Goal: Task Accomplishment & Management: Manage account settings

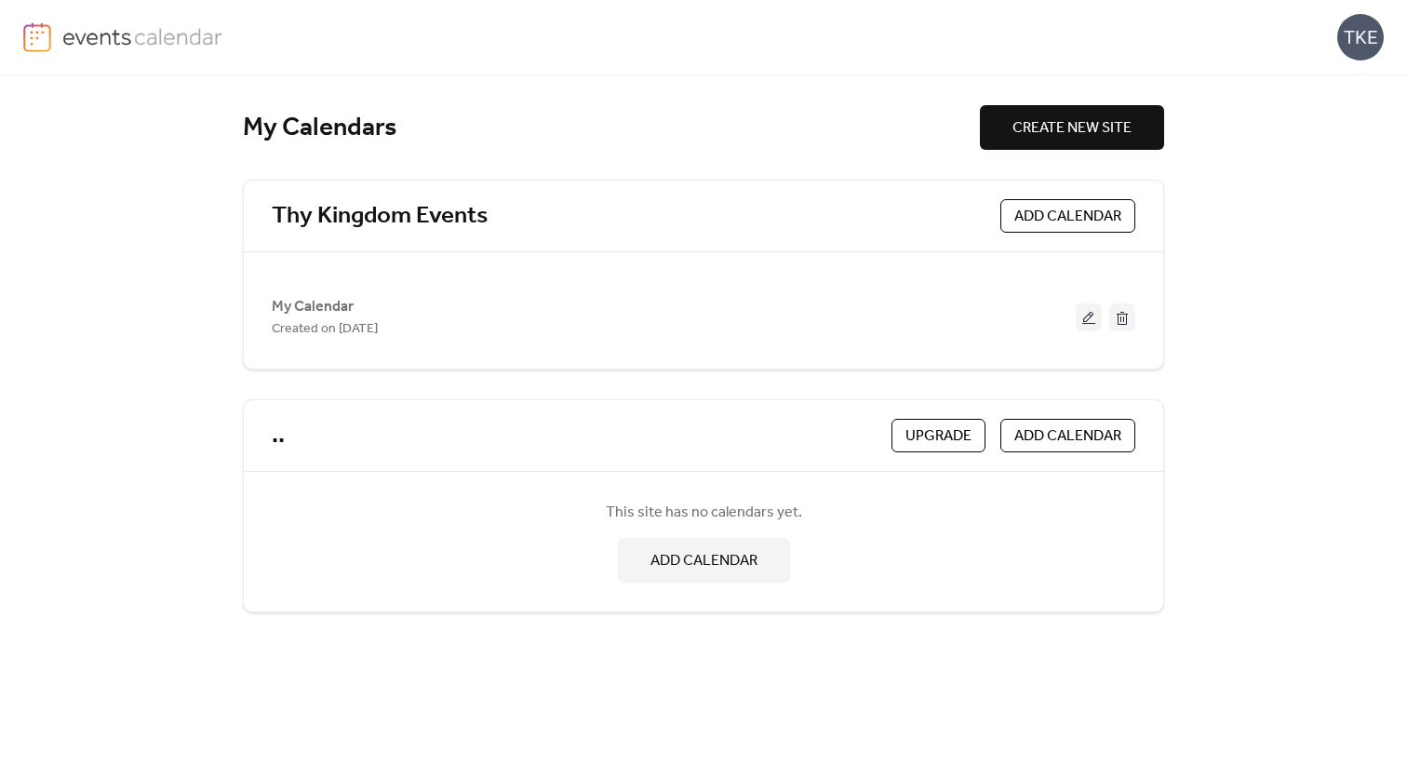
click at [1376, 31] on div "TKE" at bounding box center [1360, 37] width 47 height 47
click at [1334, 77] on span "Account" at bounding box center [1323, 84] width 55 height 22
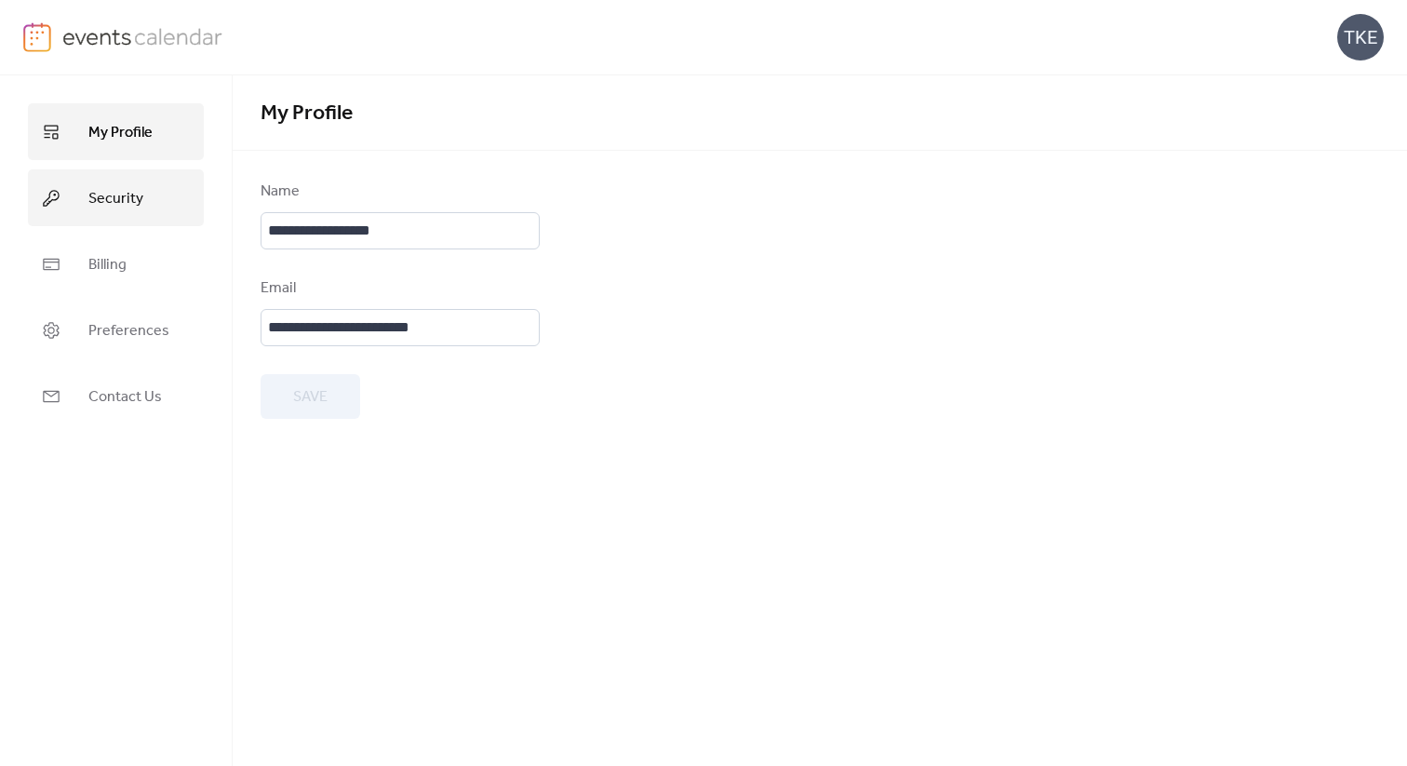
click at [167, 205] on link "Security" at bounding box center [116, 197] width 176 height 57
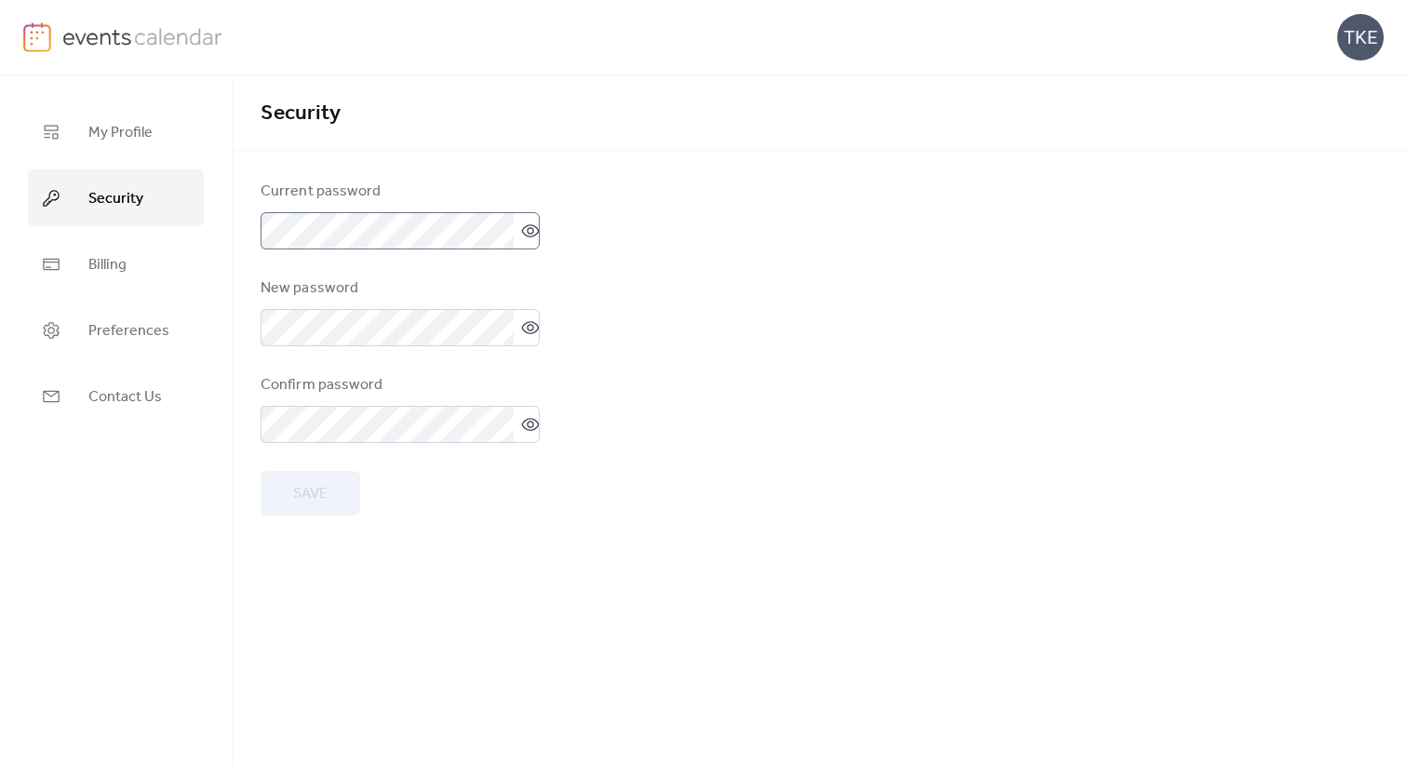
click at [522, 232] on icon at bounding box center [531, 230] width 18 height 13
click at [522, 232] on icon at bounding box center [531, 230] width 18 height 17
click at [683, 268] on form "Current password New password Confirm password Save" at bounding box center [820, 348] width 1119 height 335
click at [522, 332] on icon at bounding box center [531, 327] width 18 height 13
click at [521, 417] on icon at bounding box center [530, 424] width 19 height 19
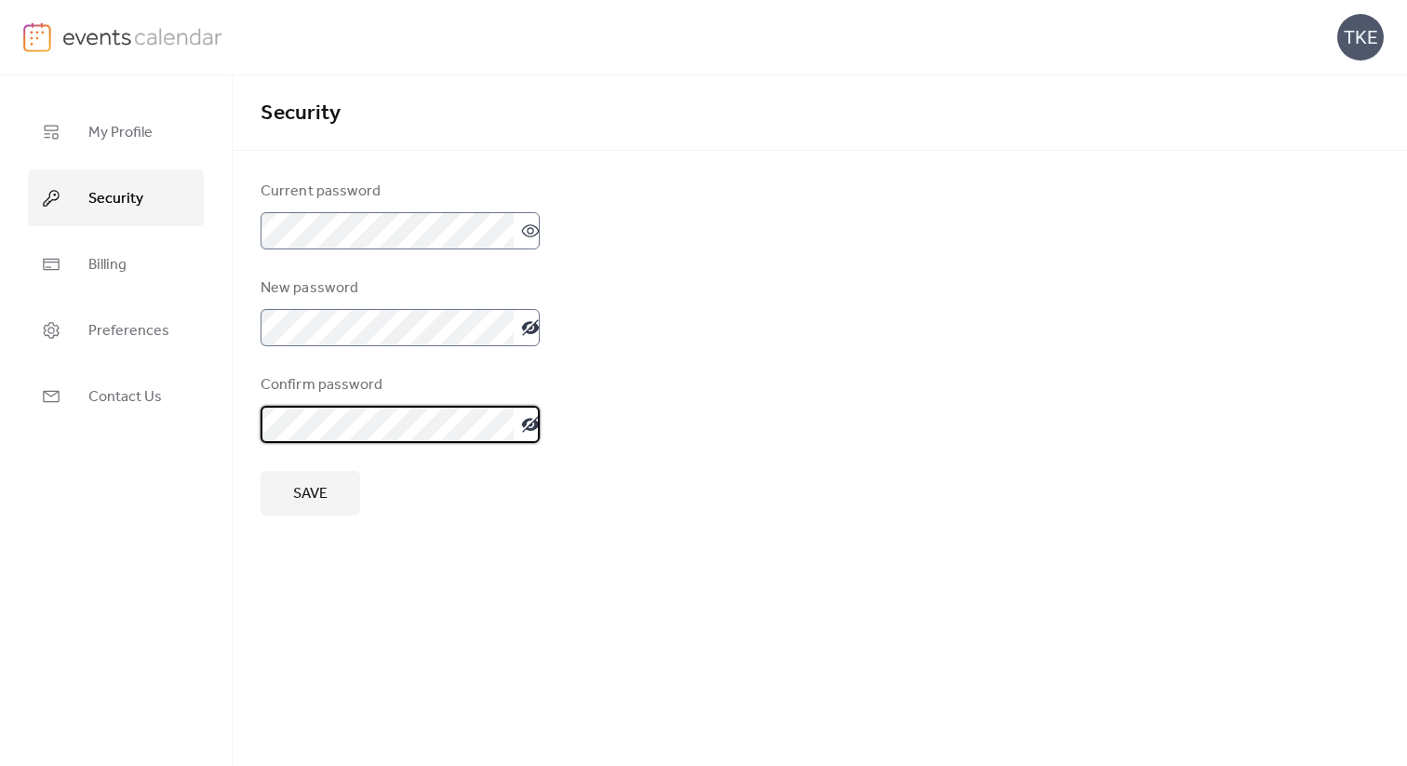
click at [334, 504] on button "Save" at bounding box center [311, 493] width 100 height 45
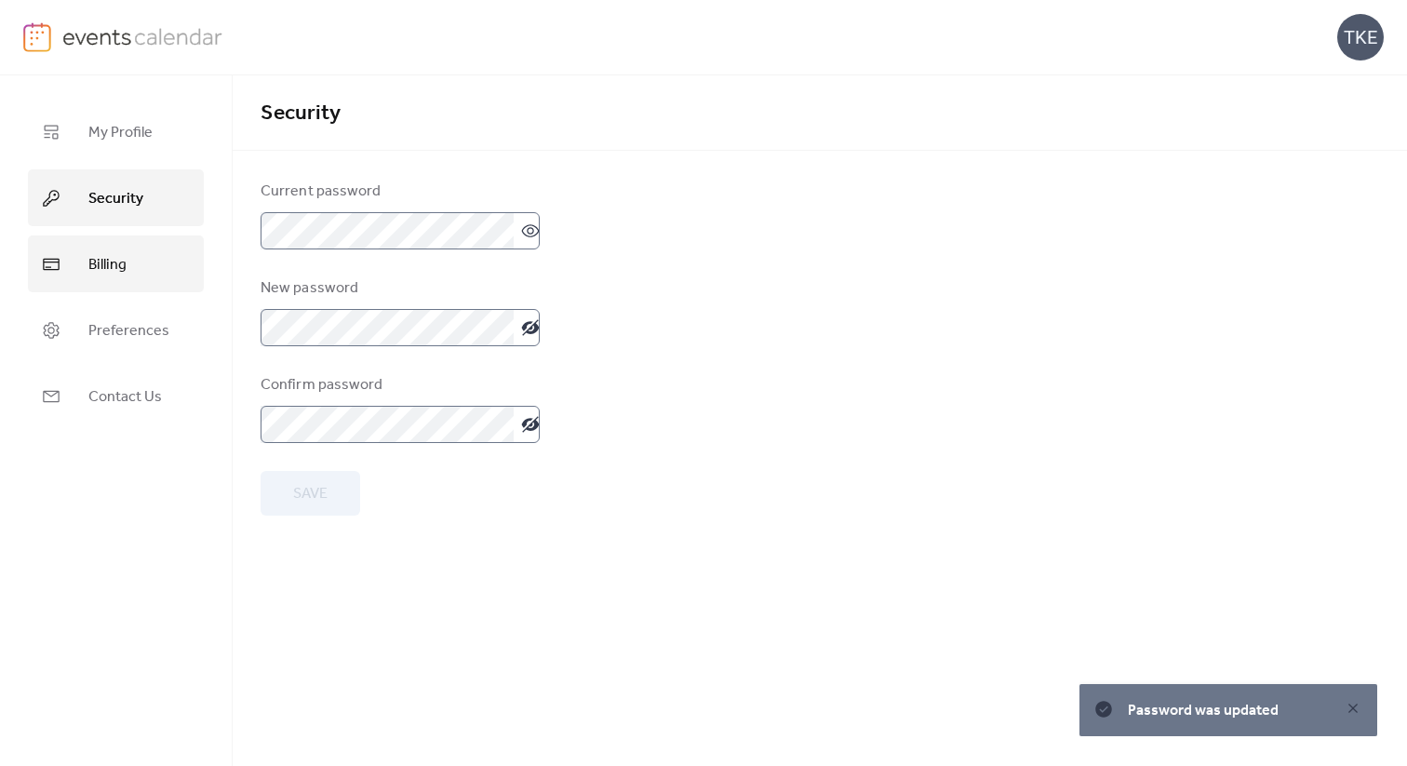
click at [118, 261] on span "Billing" at bounding box center [107, 264] width 38 height 29
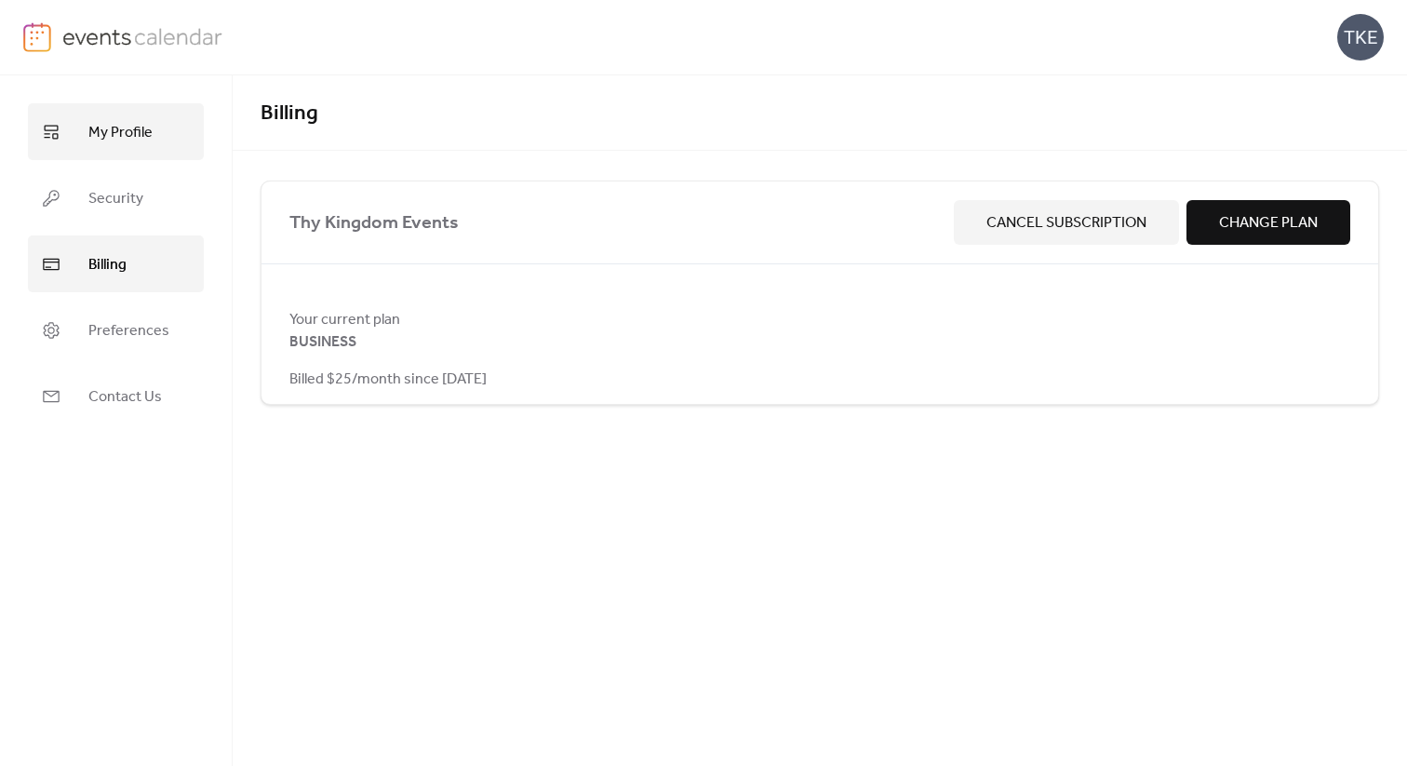
click at [139, 147] on link "My Profile" at bounding box center [116, 131] width 176 height 57
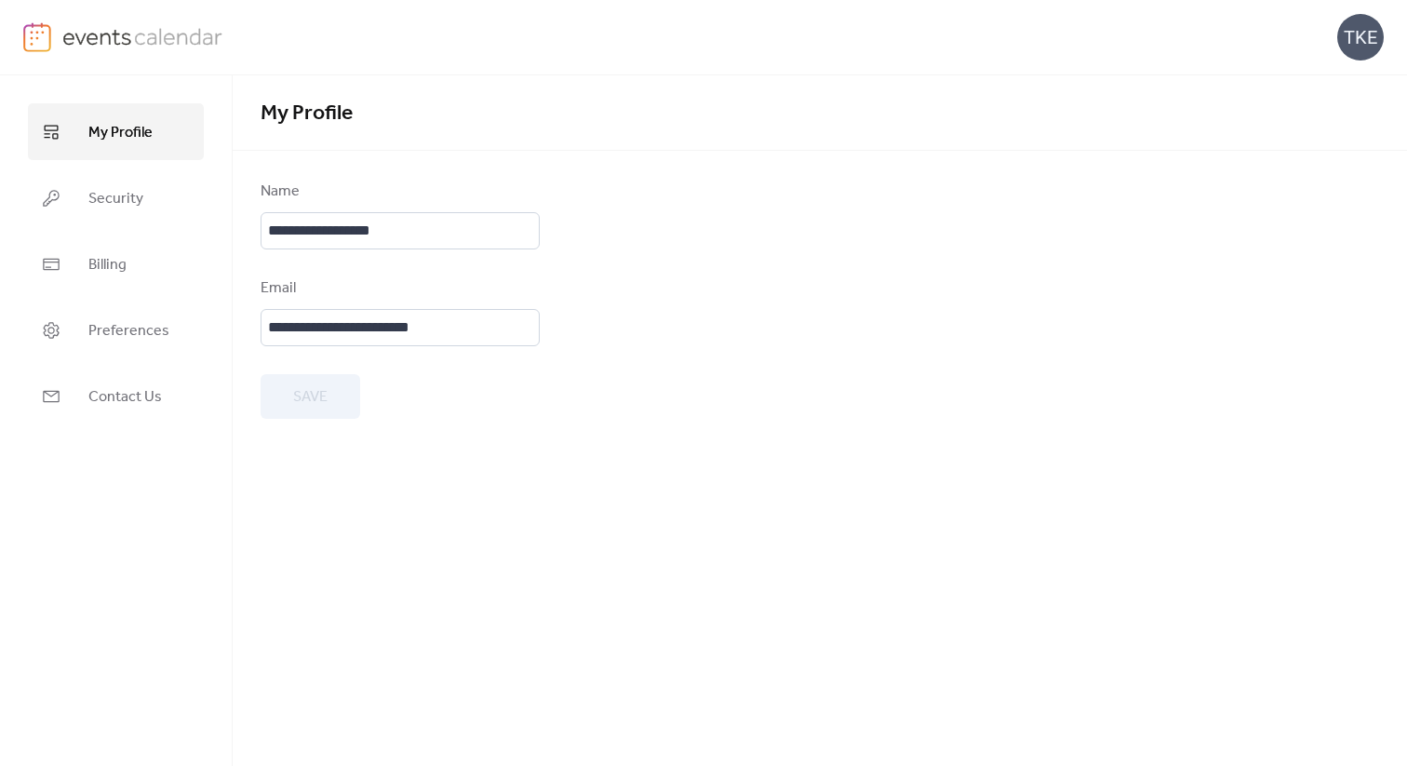
click at [143, 32] on img at bounding box center [142, 36] width 161 height 28
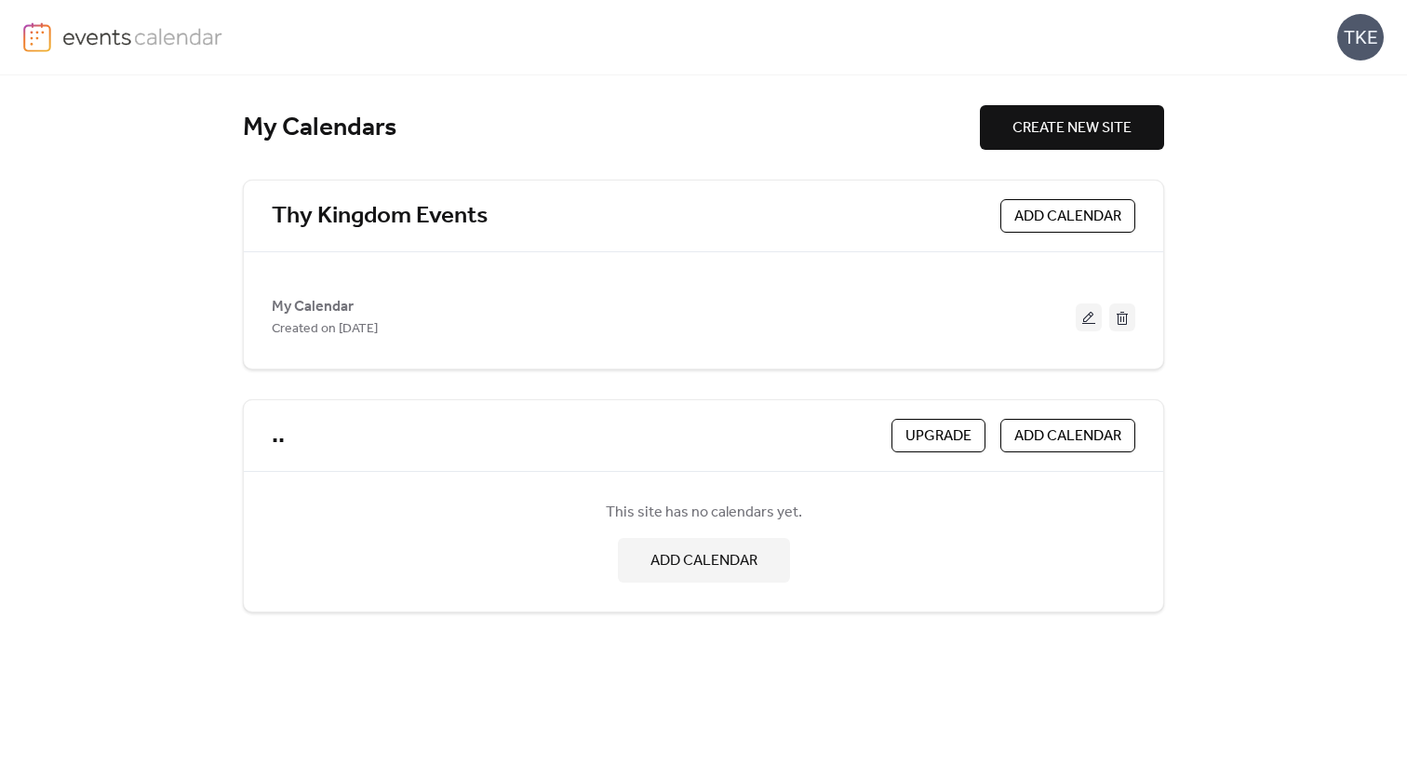
click at [1230, 244] on div "My Calendars CREATE NEW SITE Thy Kingdom Events ADD CALENDAR My Calendar Create…" at bounding box center [703, 420] width 1407 height 690
